Goal: Navigation & Orientation: Find specific page/section

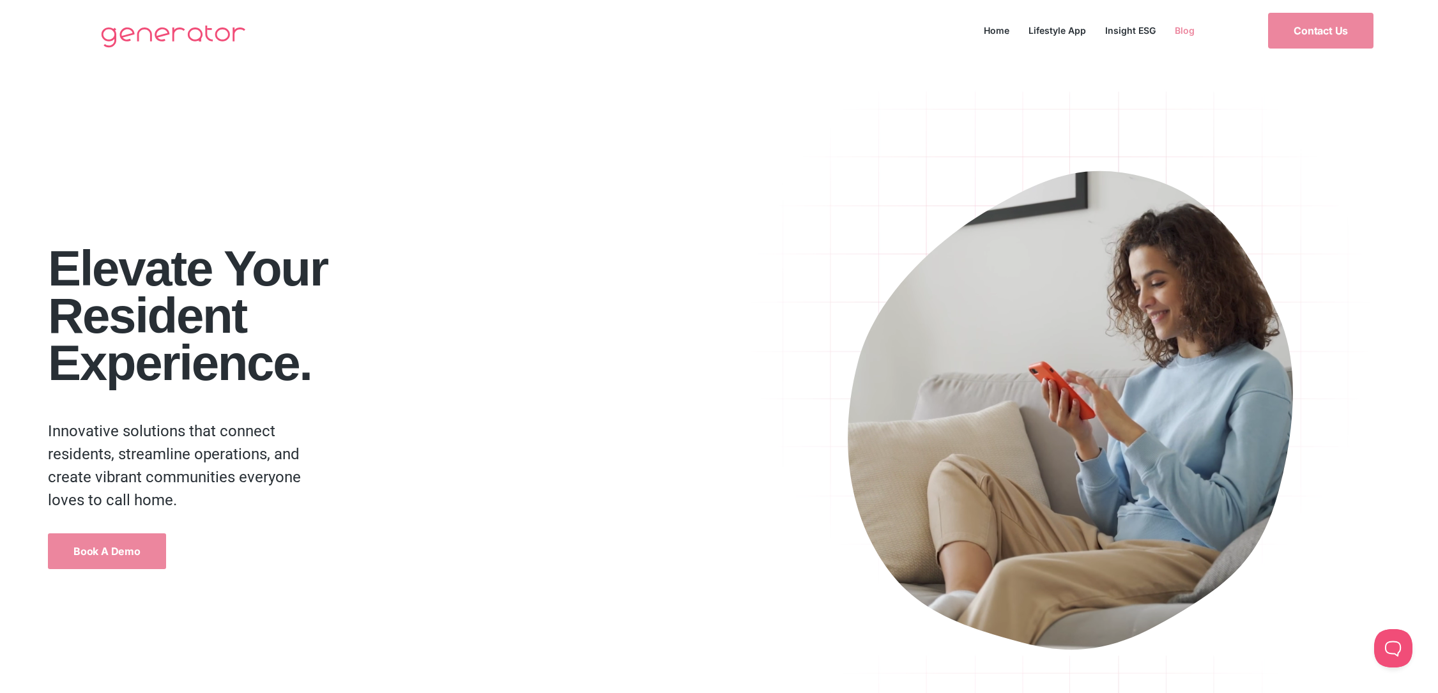
click at [1184, 31] on link "Blog" at bounding box center [1184, 30] width 39 height 17
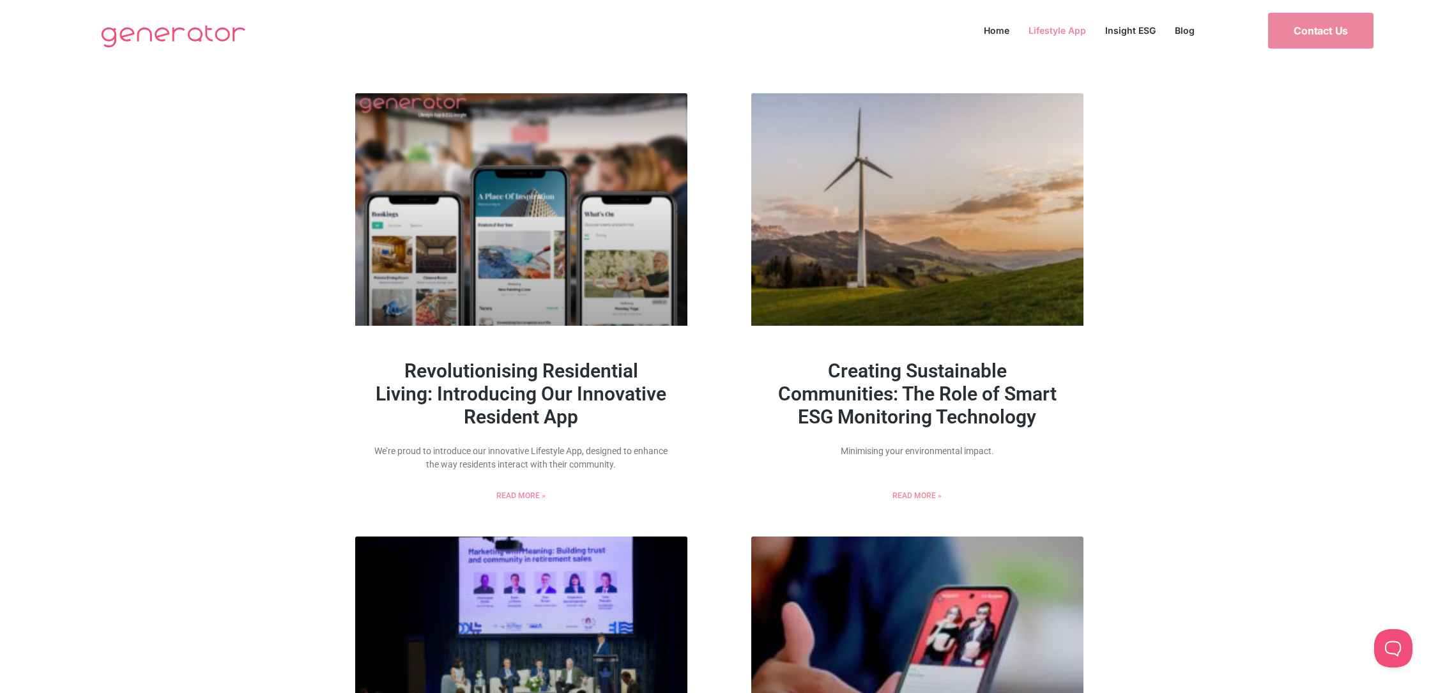
click at [1068, 32] on link "Lifestyle App" at bounding box center [1057, 30] width 77 height 17
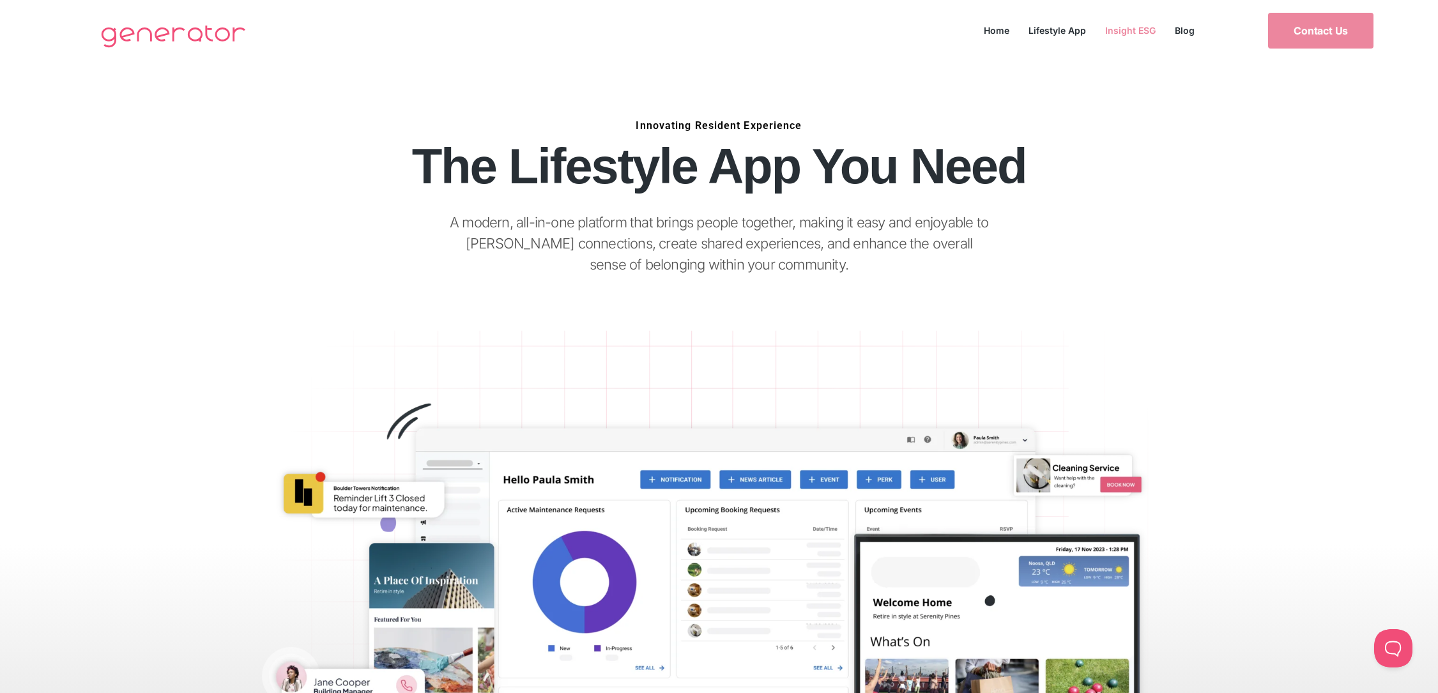
click at [1137, 32] on link "Insight ESG" at bounding box center [1131, 30] width 70 height 17
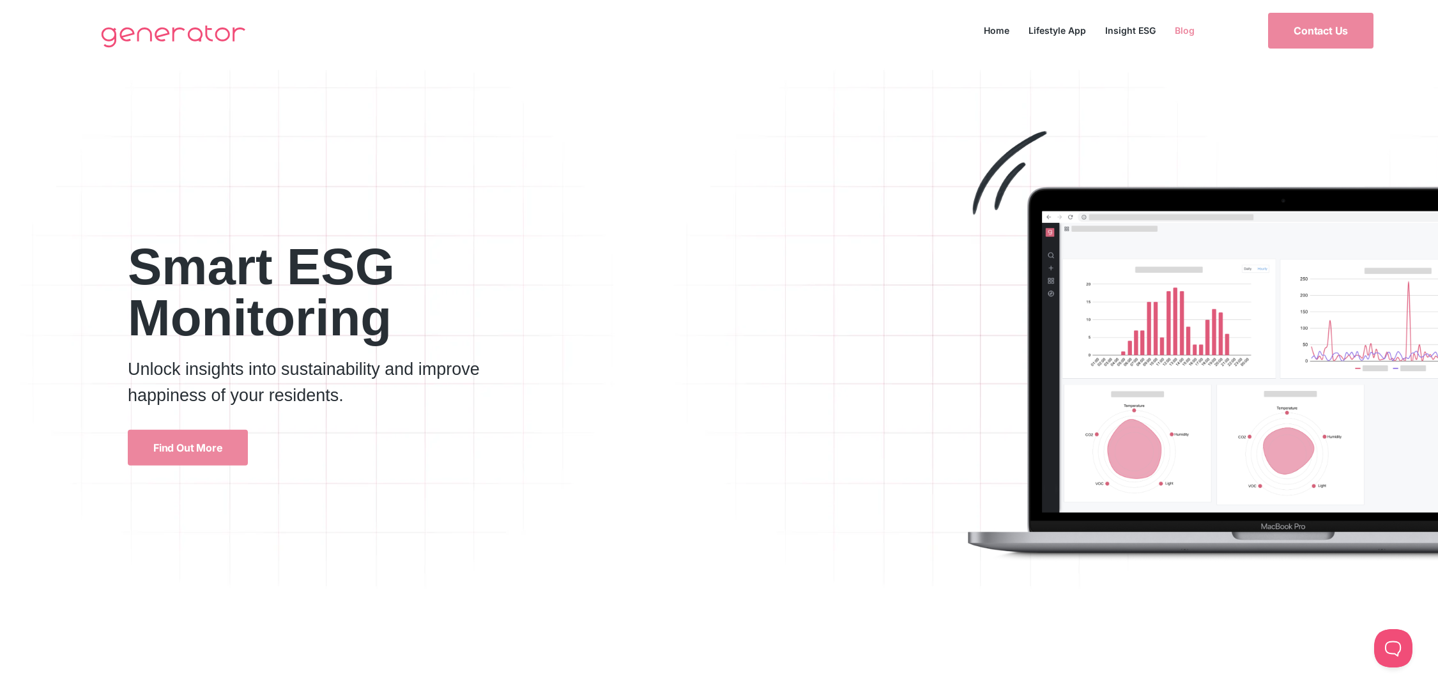
click at [1182, 36] on link "Blog" at bounding box center [1184, 30] width 39 height 17
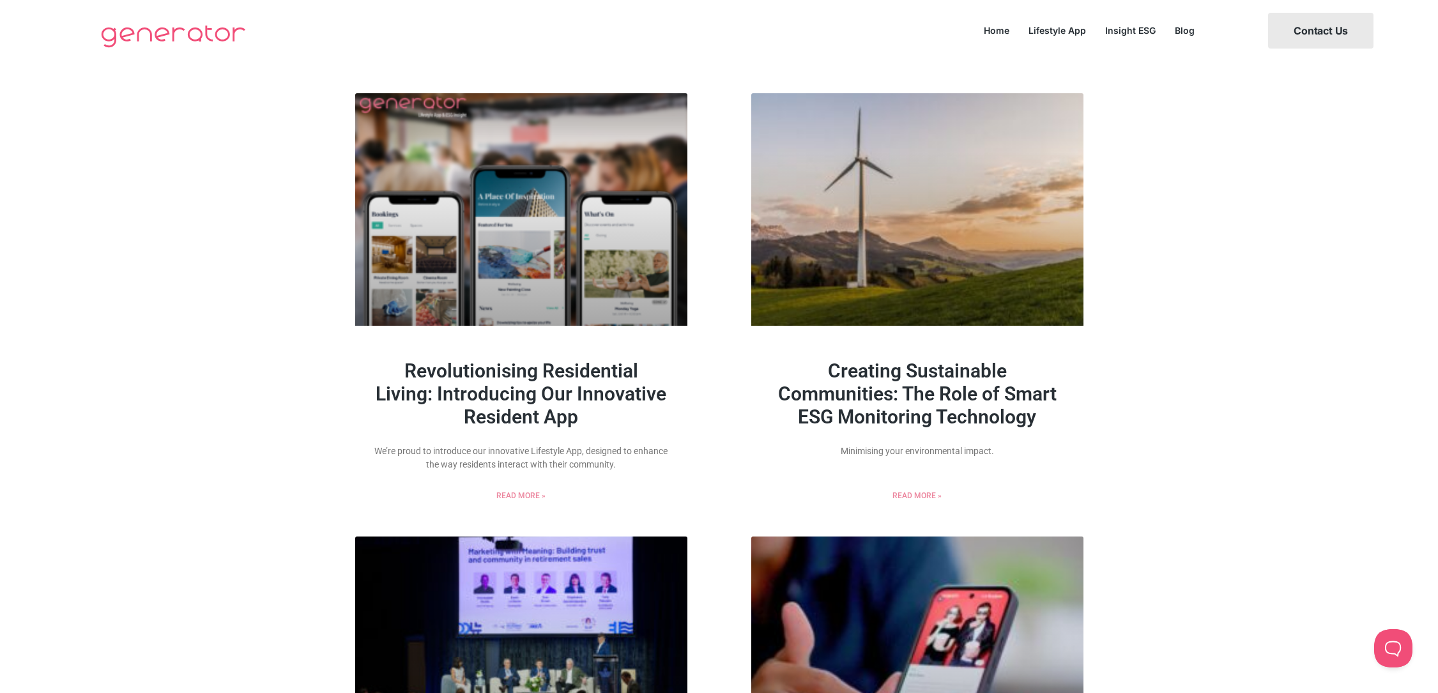
click at [1299, 36] on link "Contact Us" at bounding box center [1320, 31] width 105 height 36
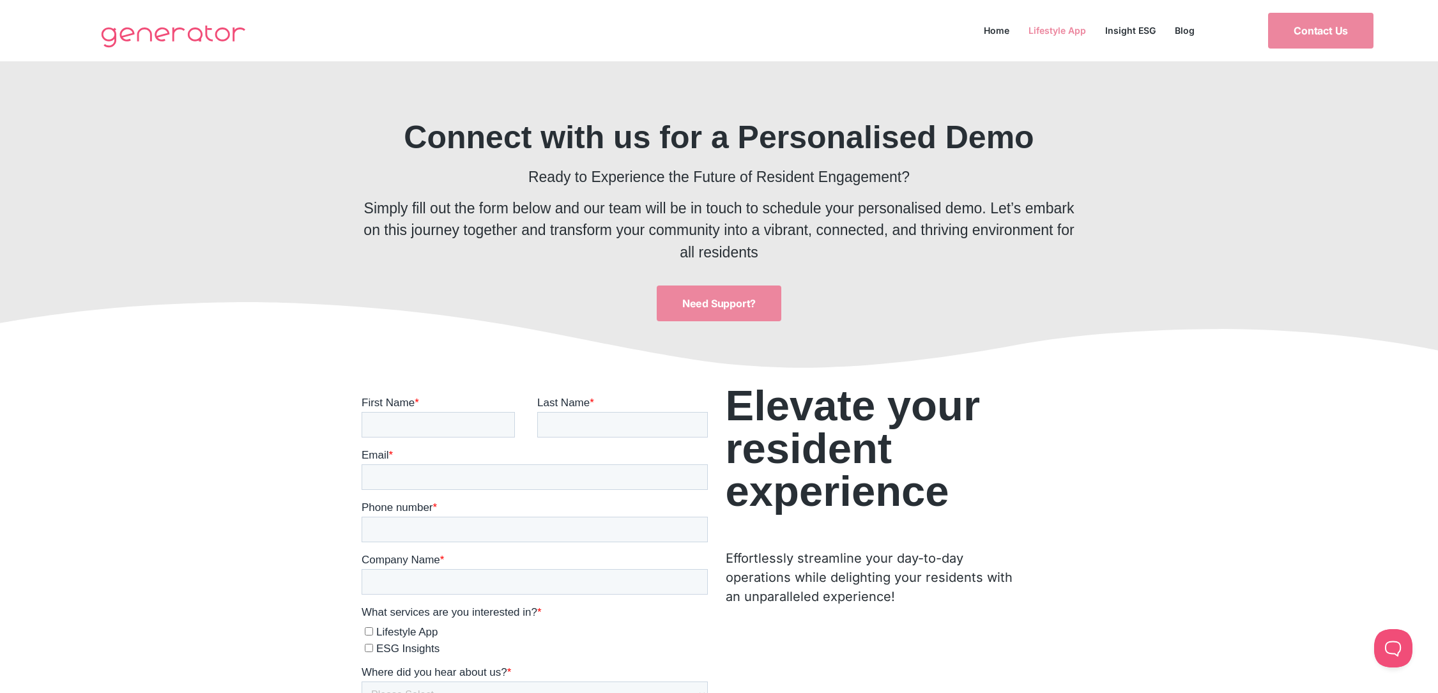
click at [1045, 27] on link "Lifestyle App" at bounding box center [1057, 30] width 77 height 17
